Goal: Information Seeking & Learning: Learn about a topic

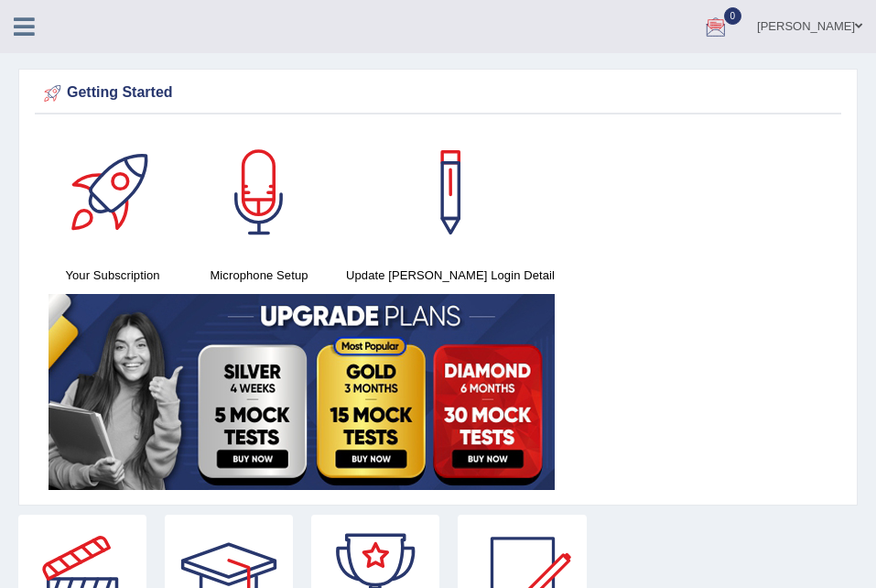
click at [26, 35] on icon at bounding box center [24, 27] width 21 height 24
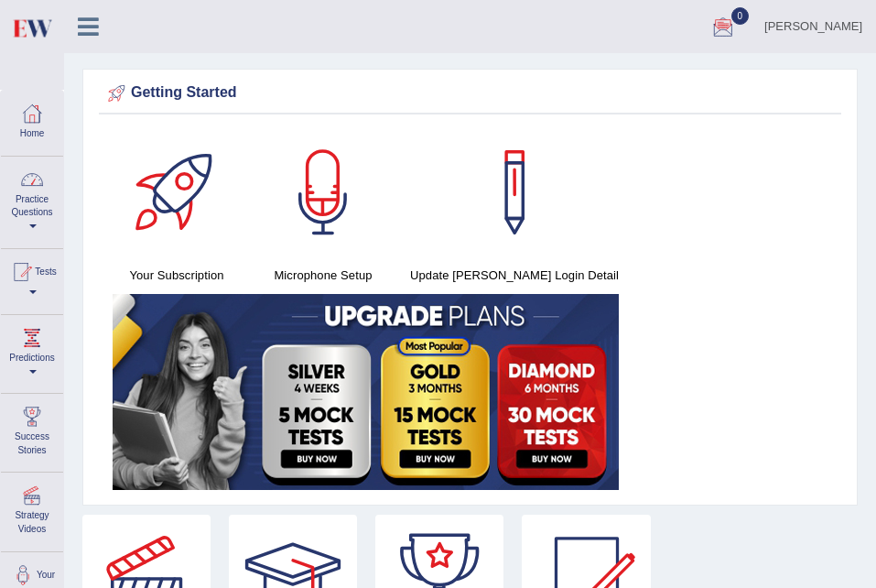
click at [39, 226] on link "Practice Questions" at bounding box center [32, 200] width 62 height 86
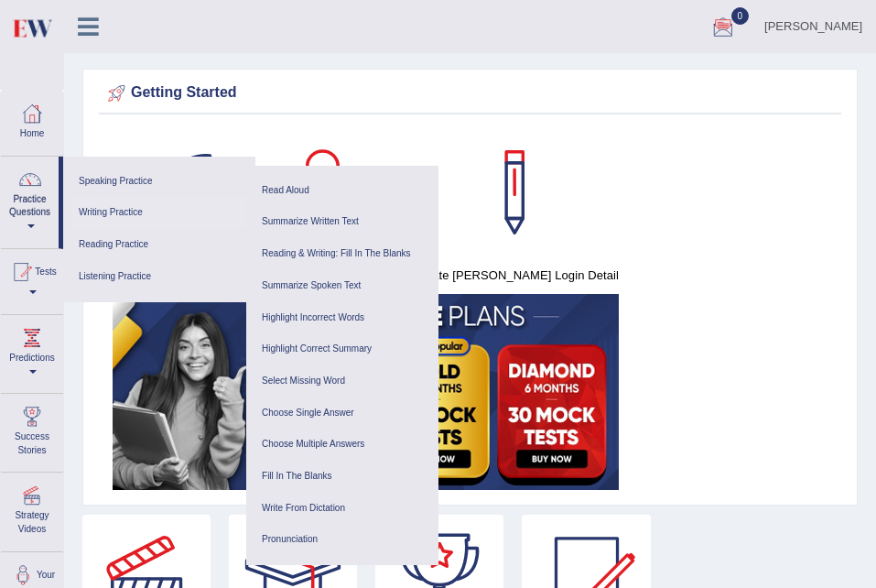
click at [154, 212] on link "Writing Practice" at bounding box center [159, 213] width 174 height 32
click at [28, 178] on div at bounding box center [29, 179] width 27 height 27
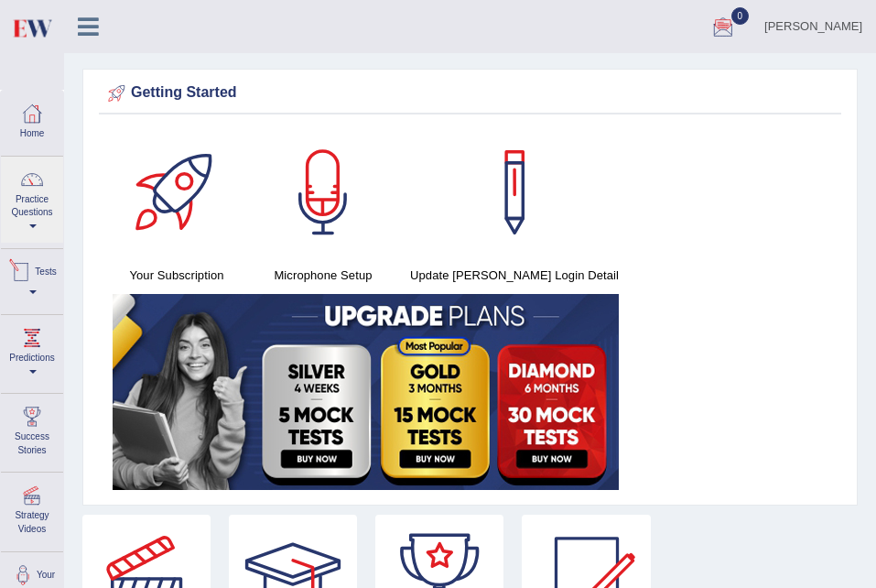
click at [35, 278] on div at bounding box center [20, 271] width 27 height 27
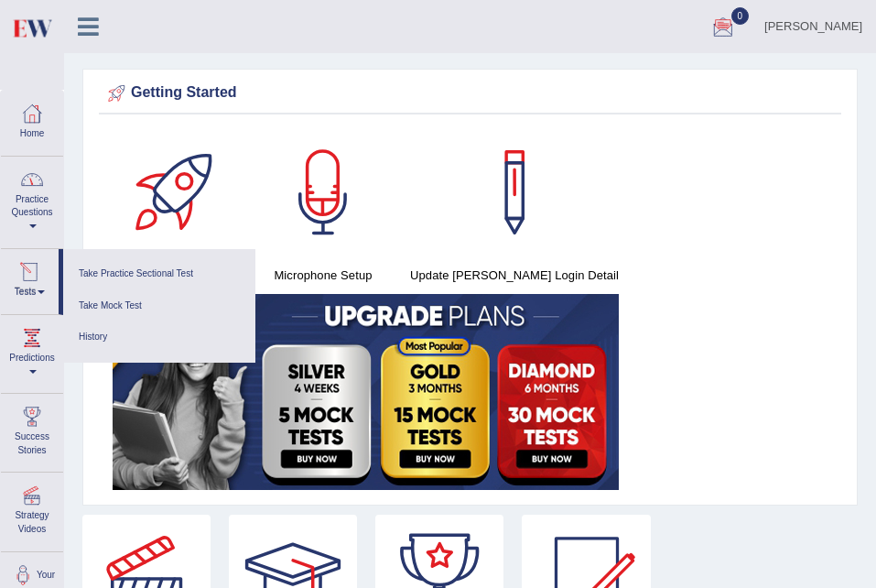
click at [41, 283] on div at bounding box center [29, 271] width 27 height 27
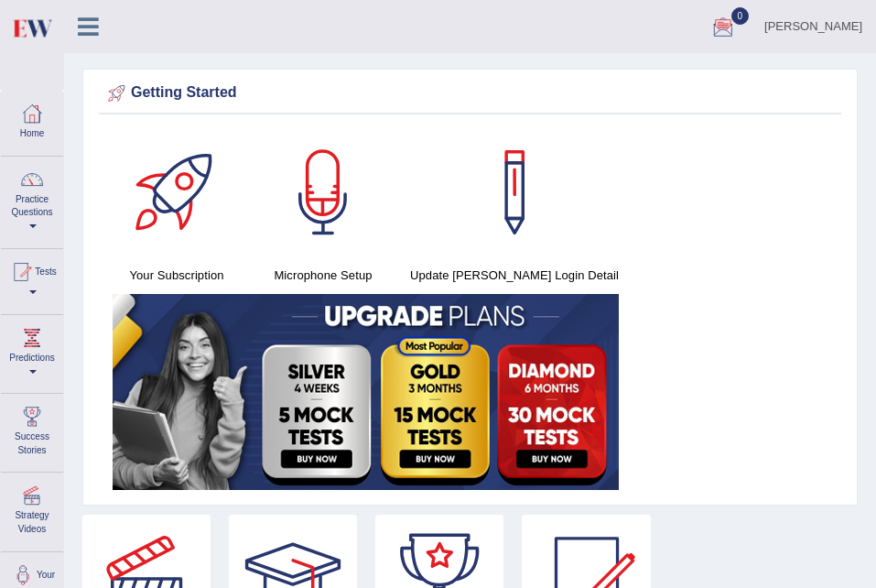
click at [29, 285] on div at bounding box center [20, 271] width 27 height 27
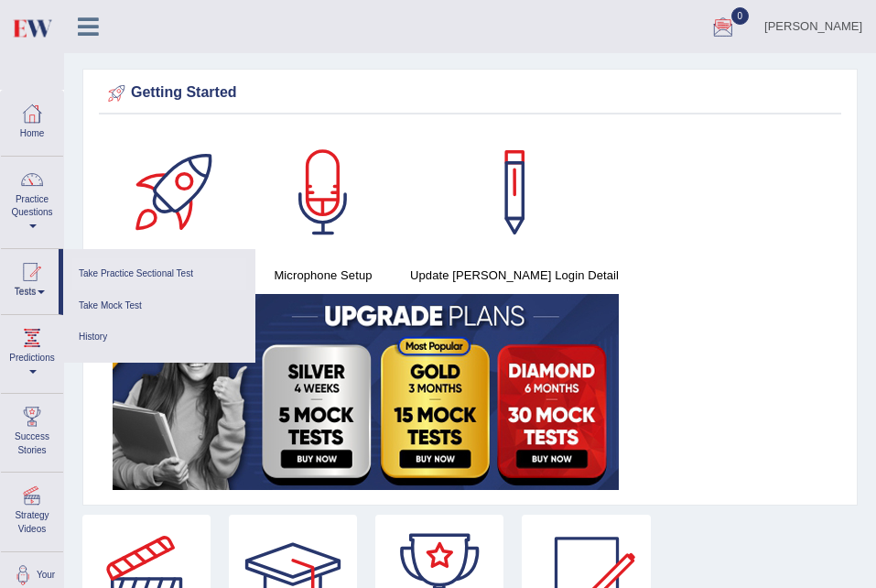
click at [117, 260] on link "Take Practice Sectional Test" at bounding box center [159, 274] width 174 height 32
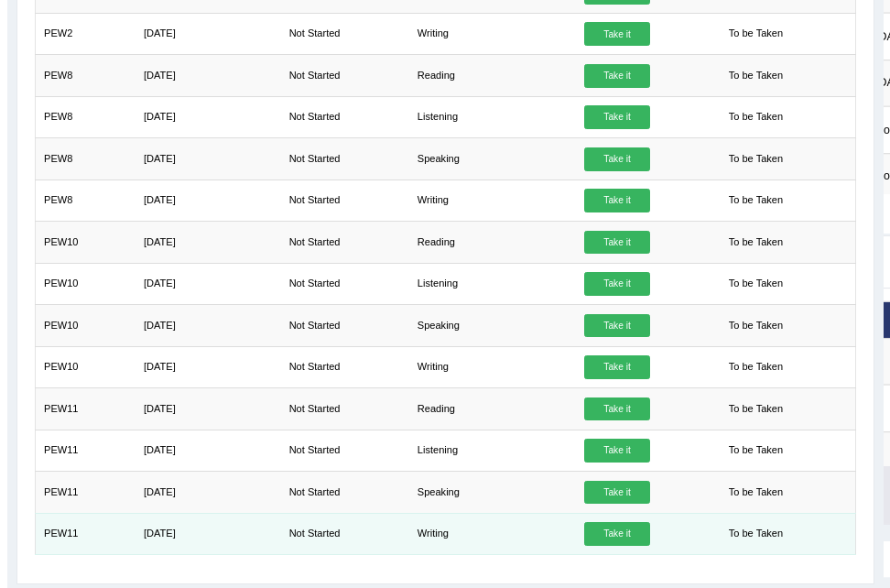
scroll to position [1476, 0]
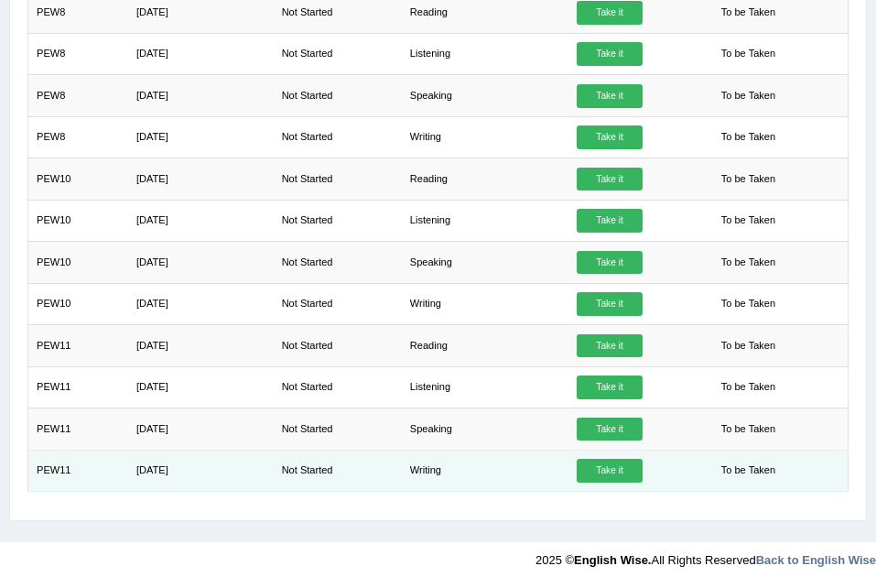
click at [585, 468] on link "Take it" at bounding box center [610, 471] width 66 height 24
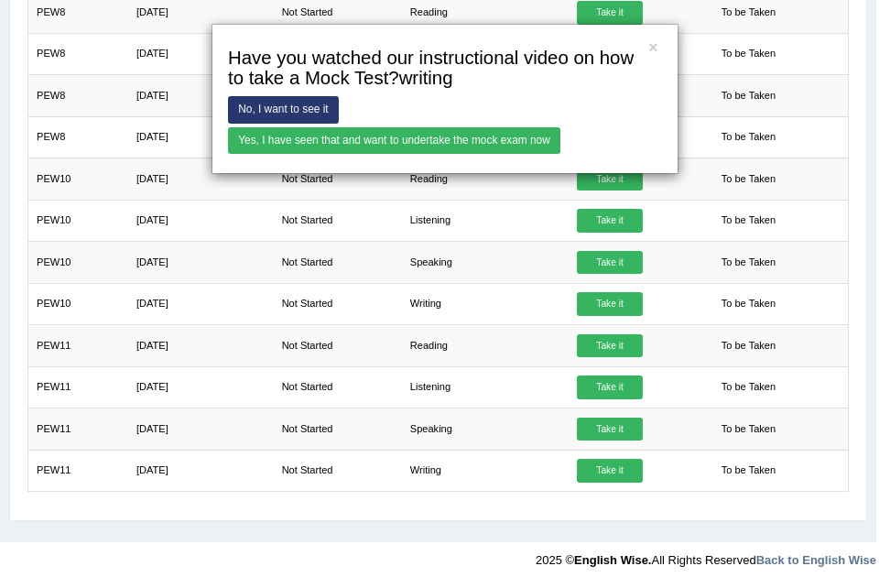
click at [427, 139] on link "Yes, I have seen that and want to undertake the mock exam now" at bounding box center [394, 140] width 332 height 27
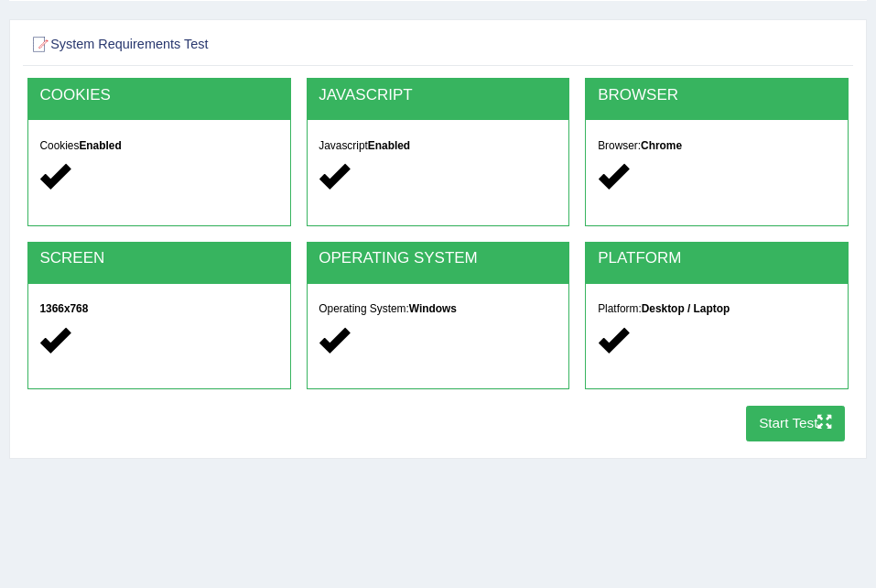
scroll to position [104, 0]
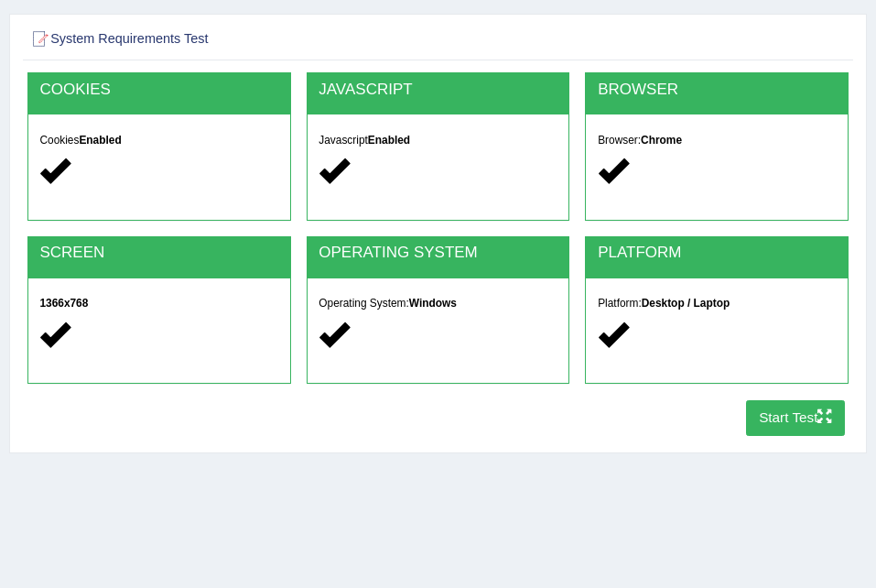
click at [770, 413] on button "Start Test" at bounding box center [796, 418] width 100 height 36
